Goal: Information Seeking & Learning: Learn about a topic

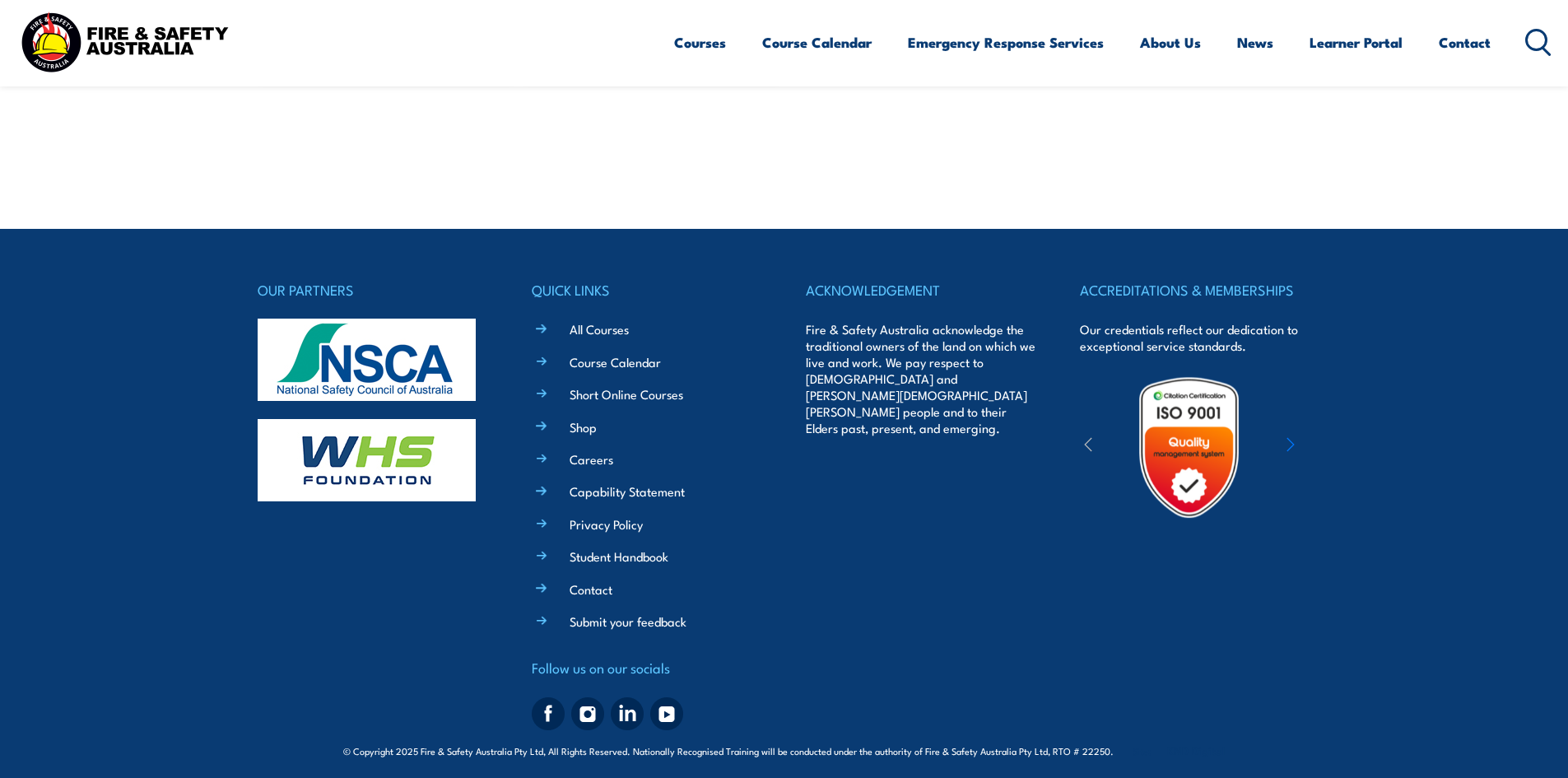
scroll to position [1267, 0]
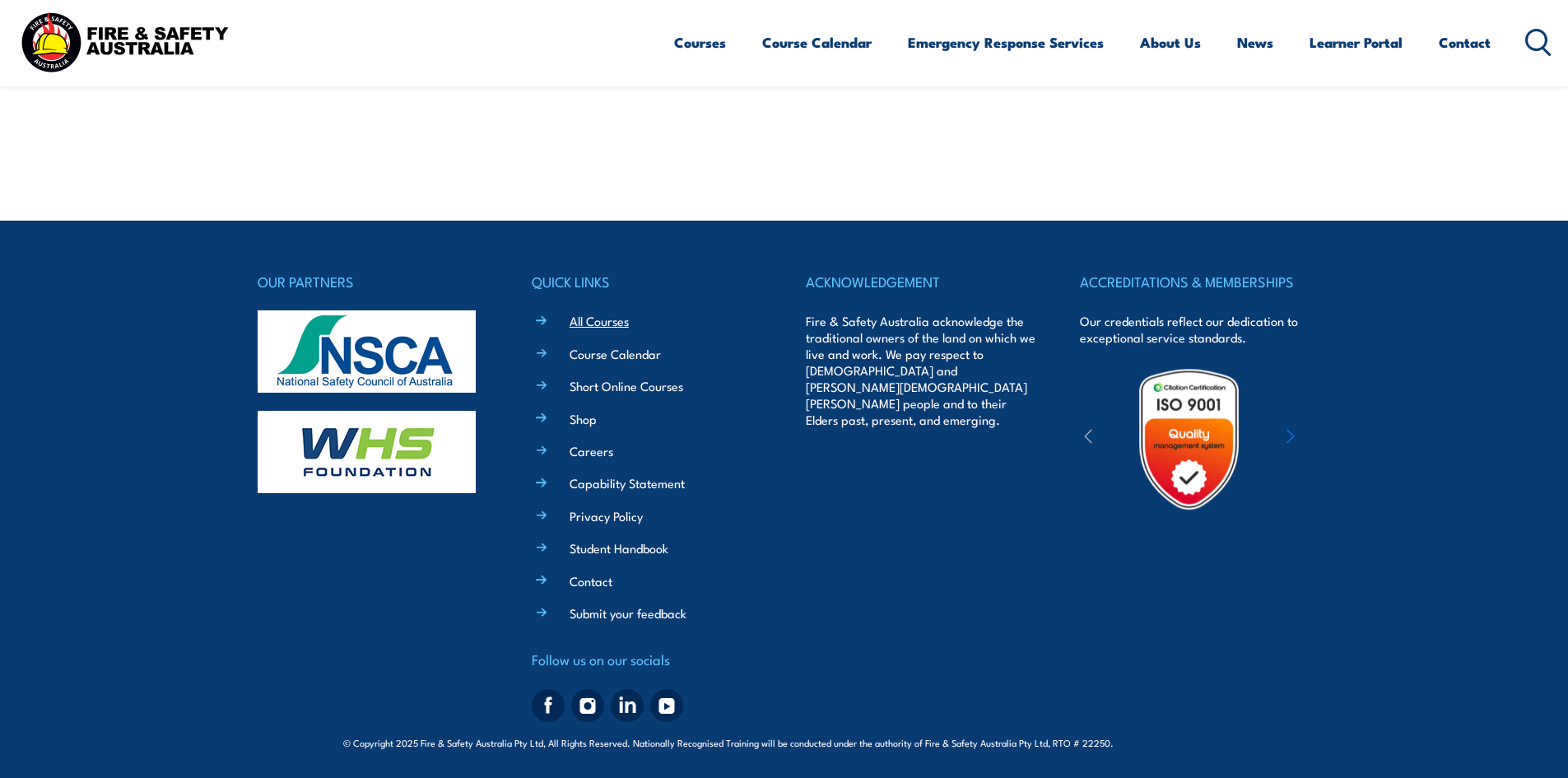
click at [596, 316] on link "All Courses" at bounding box center [599, 319] width 59 height 17
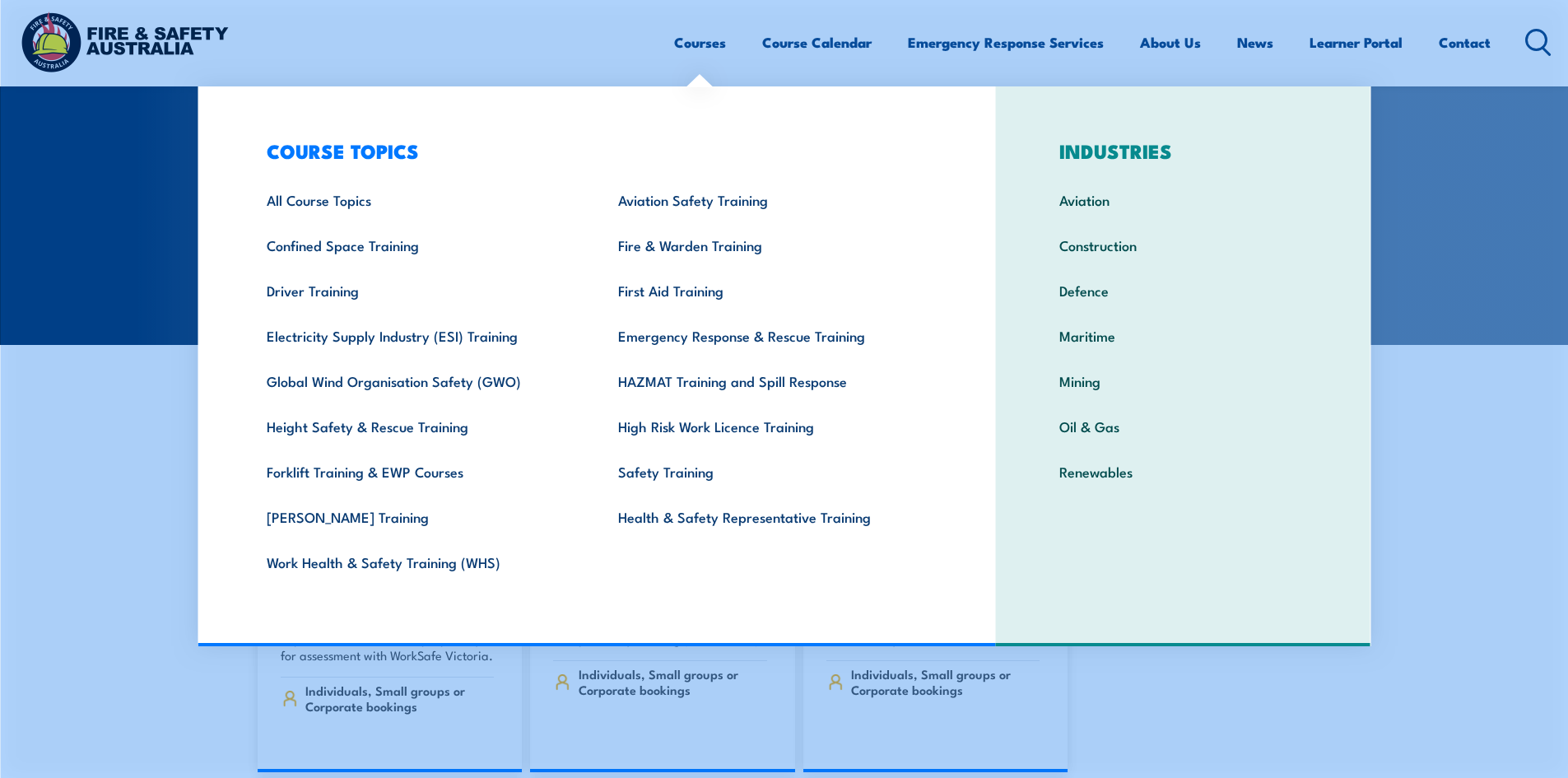
scroll to position [247, 0]
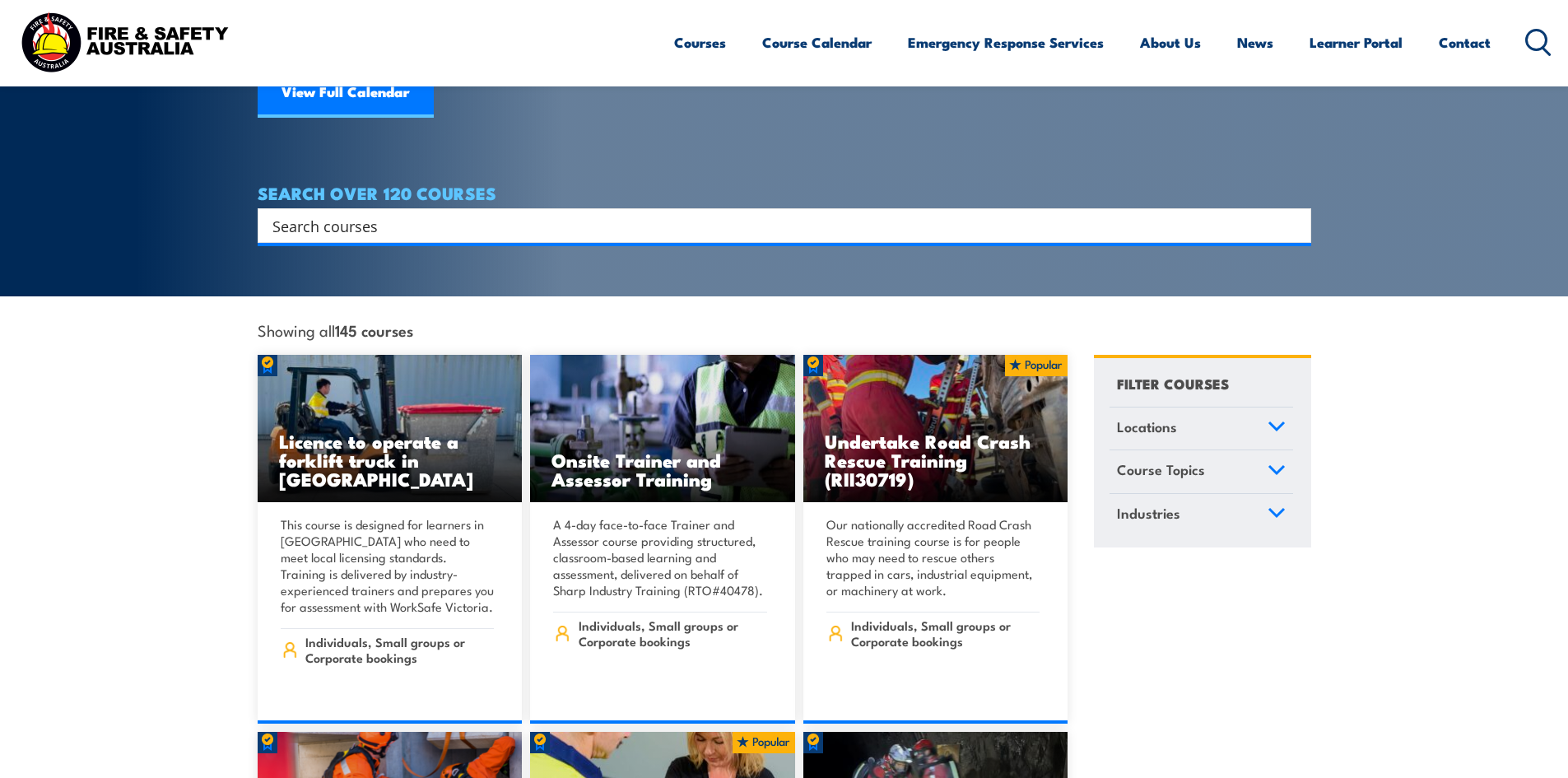
click at [403, 214] on input "Search input" at bounding box center [774, 225] width 1002 height 25
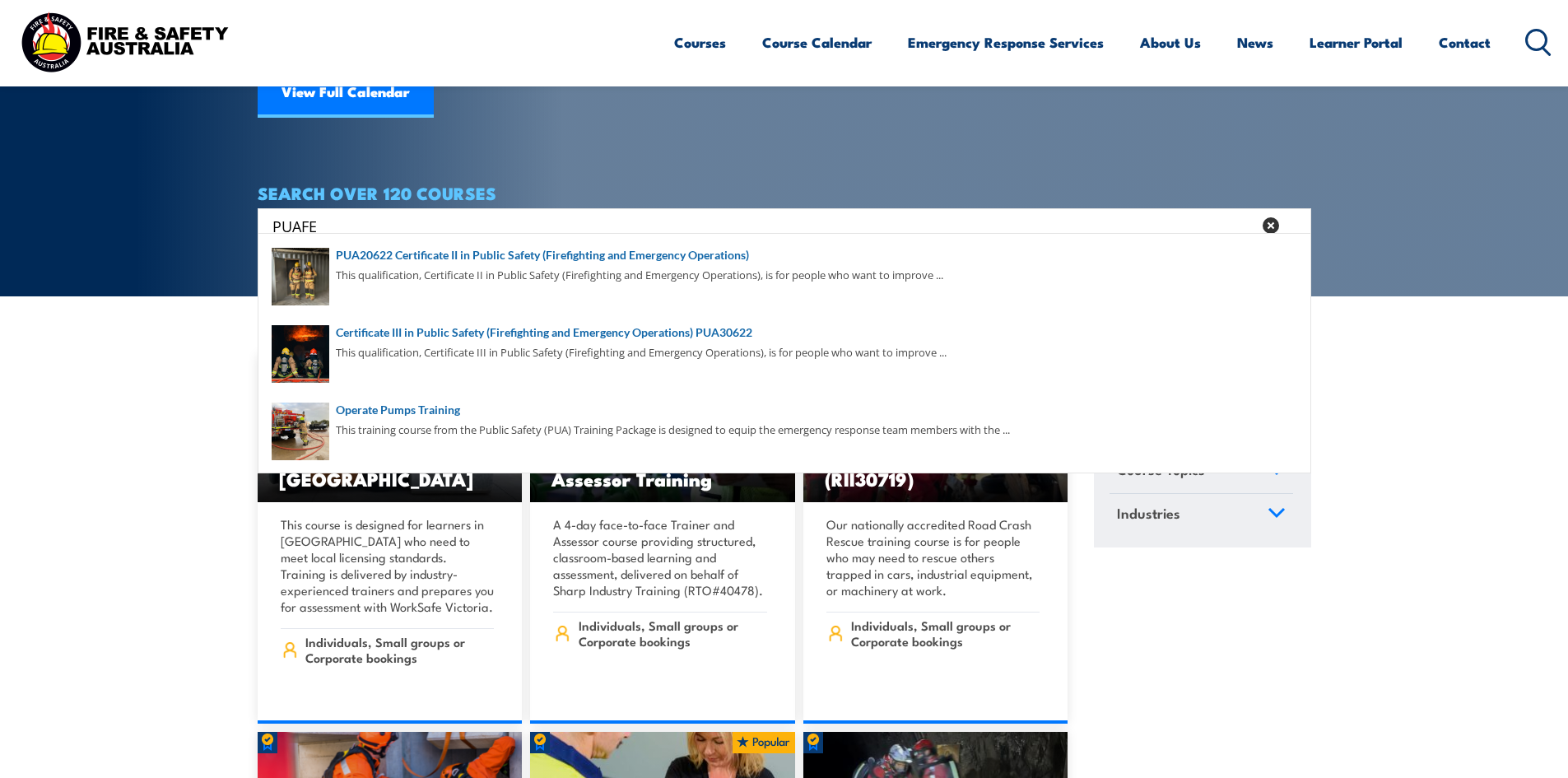
type input "PUAFER"
